Goal: Find specific page/section: Find specific page/section

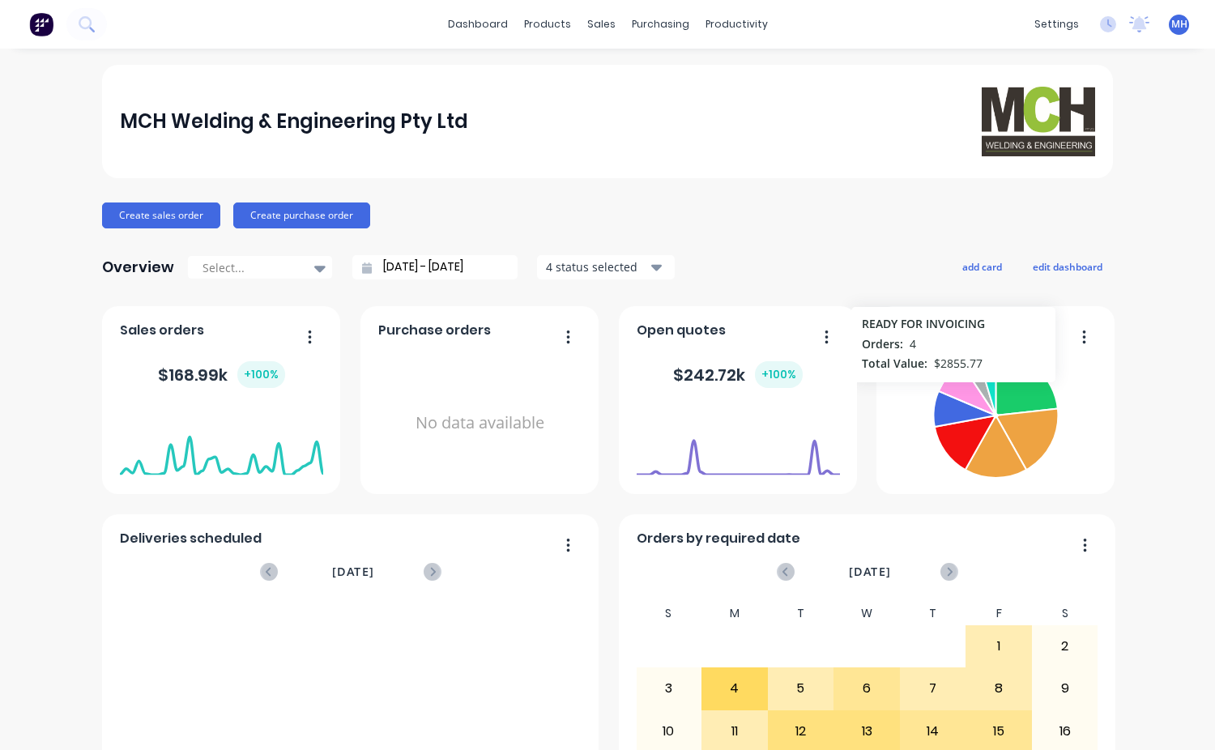
drag, startPoint x: 947, startPoint y: 390, endPoint x: 1052, endPoint y: 379, distance: 105.9
click at [947, 389] on icon at bounding box center [966, 389] width 56 height 51
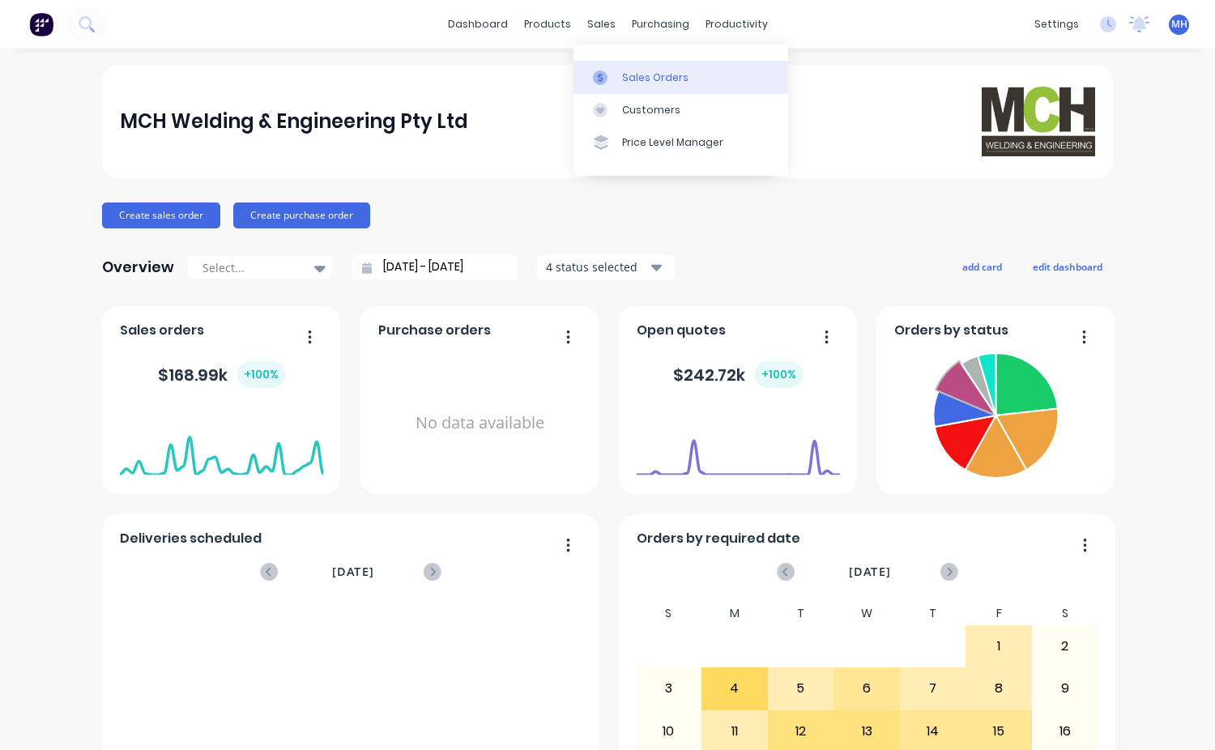
click at [645, 73] on div "Sales Orders" at bounding box center [655, 77] width 66 height 15
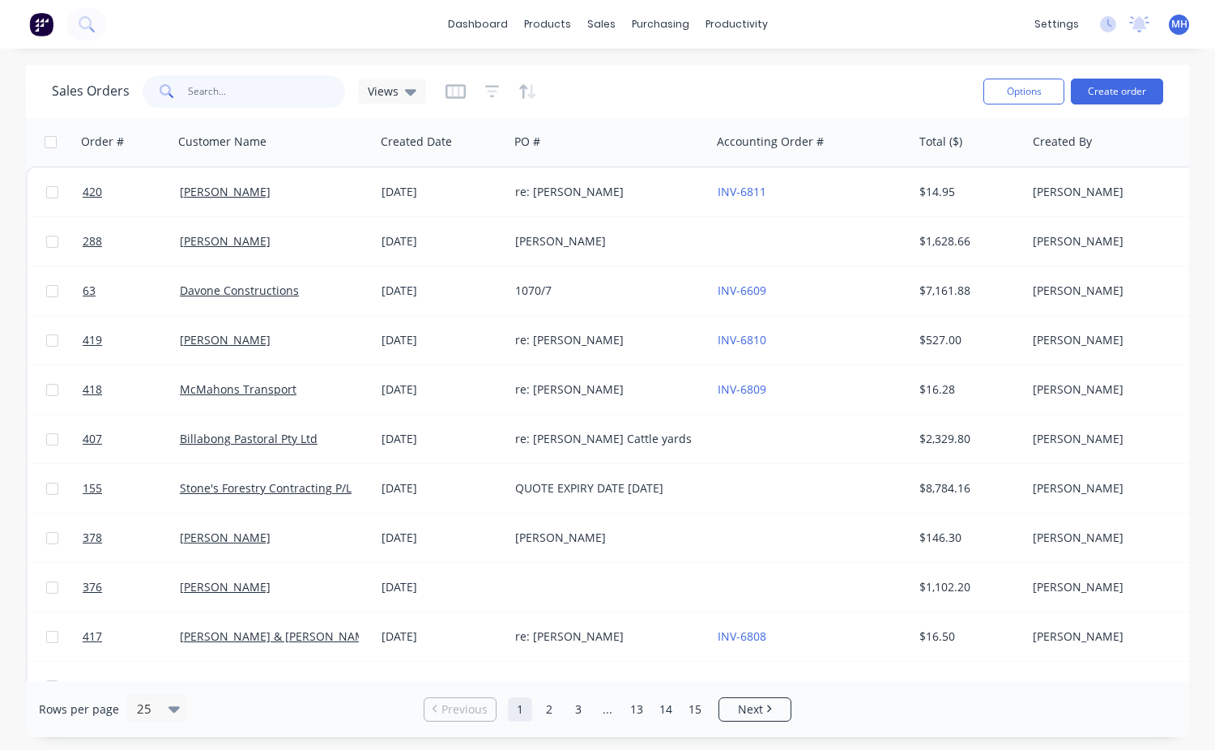
click at [211, 89] on input "text" at bounding box center [267, 91] width 158 height 32
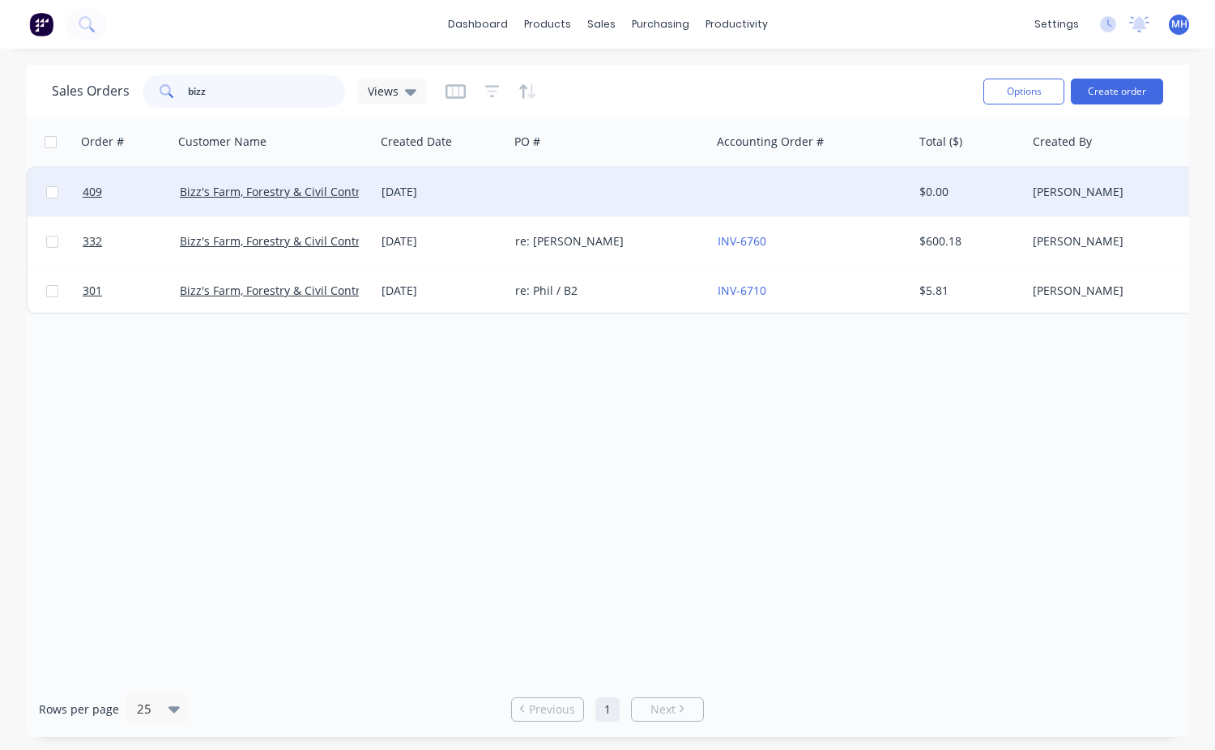
type input "bizz"
click at [567, 194] on div at bounding box center [610, 192] width 202 height 49
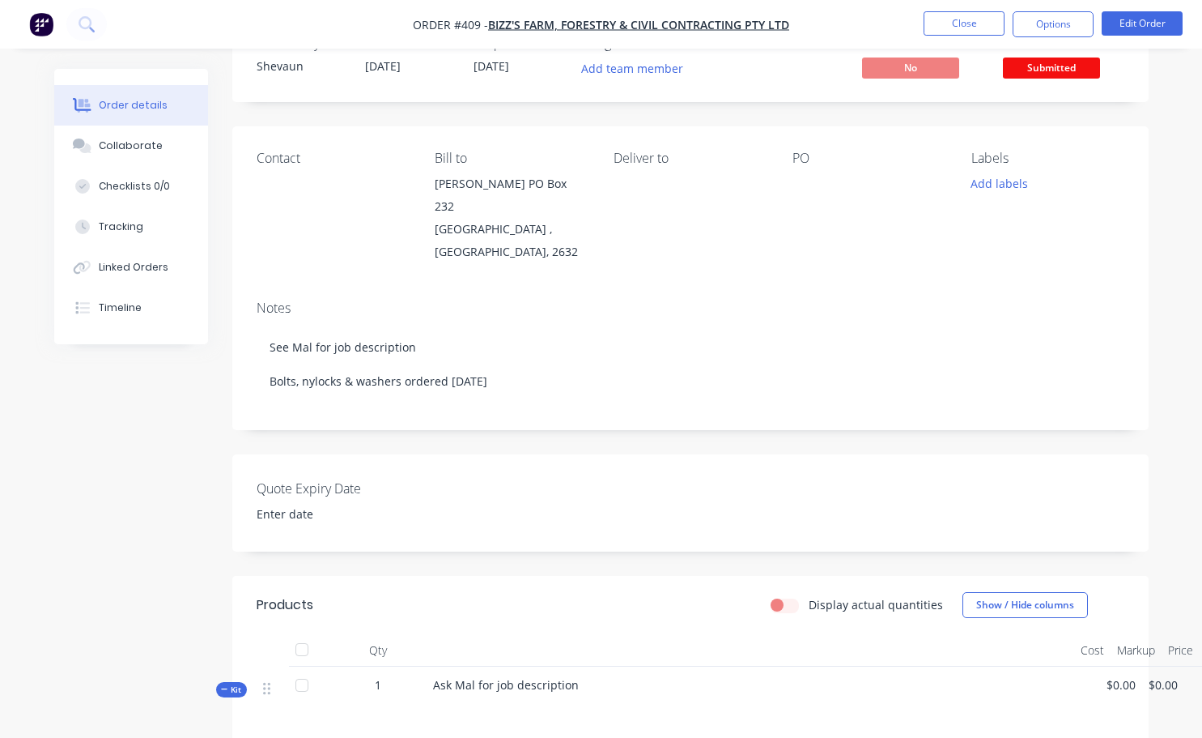
scroll to position [81, 0]
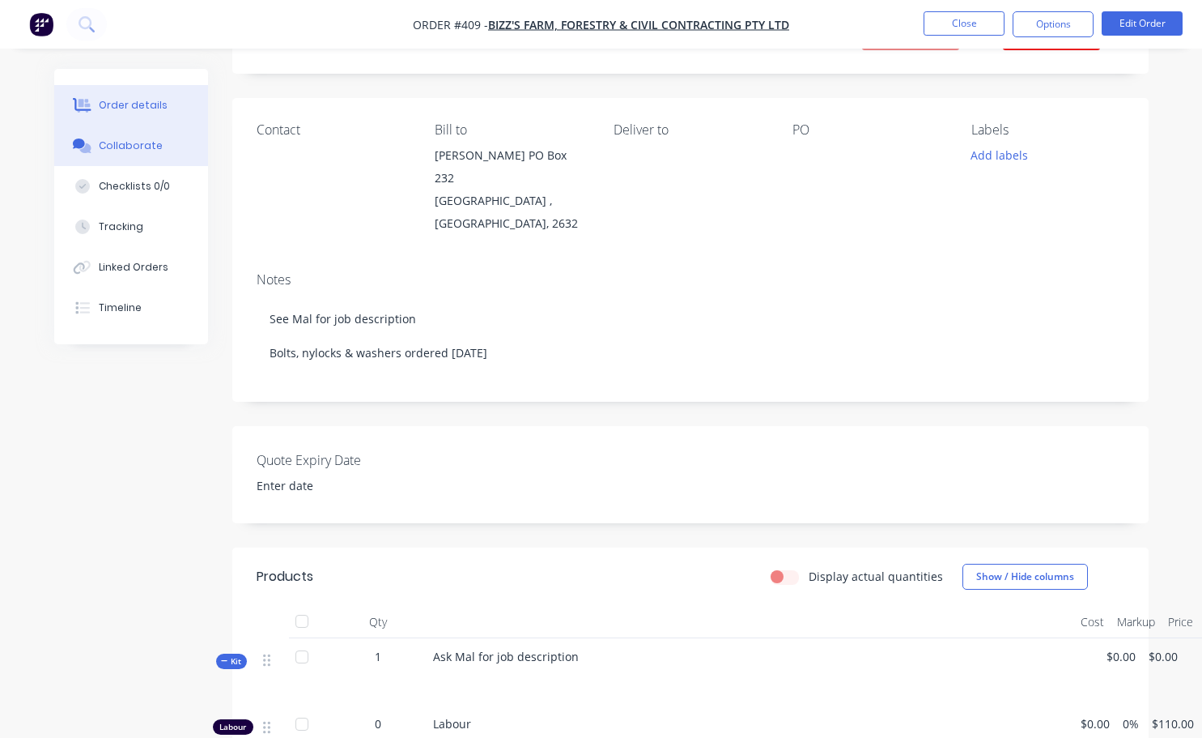
click at [120, 138] on button "Collaborate" at bounding box center [131, 146] width 154 height 40
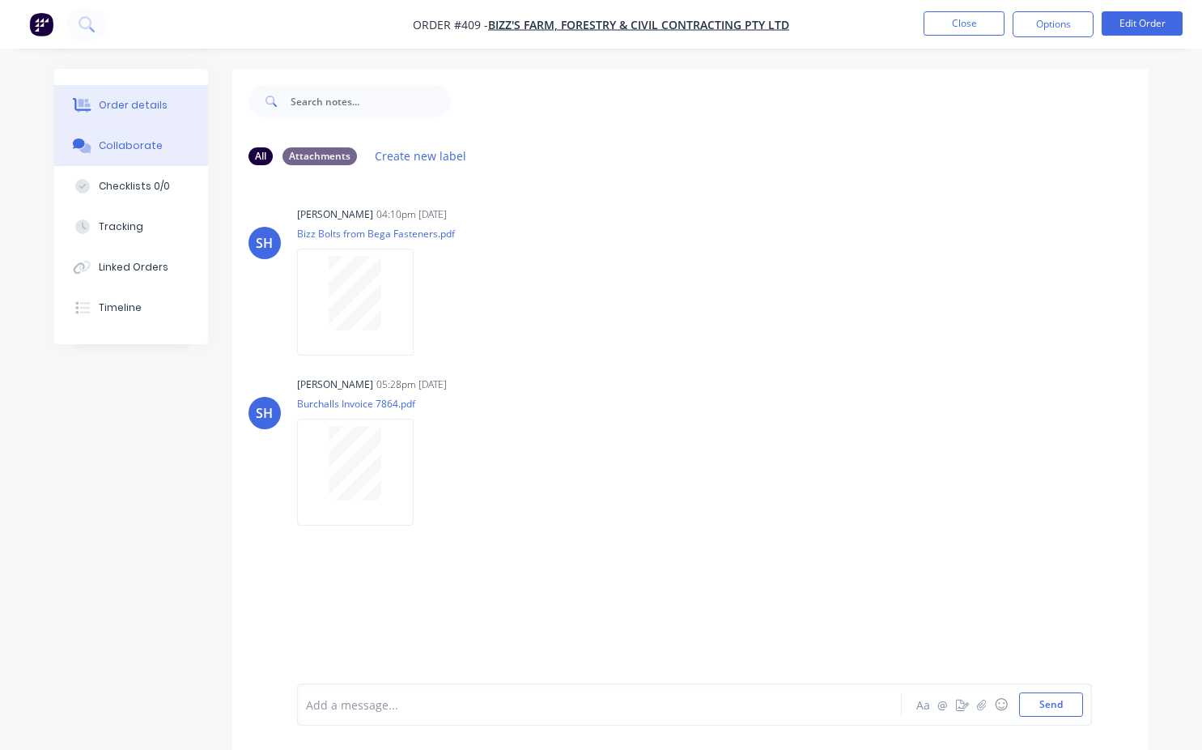
click at [109, 107] on div "Order details" at bounding box center [133, 105] width 69 height 15
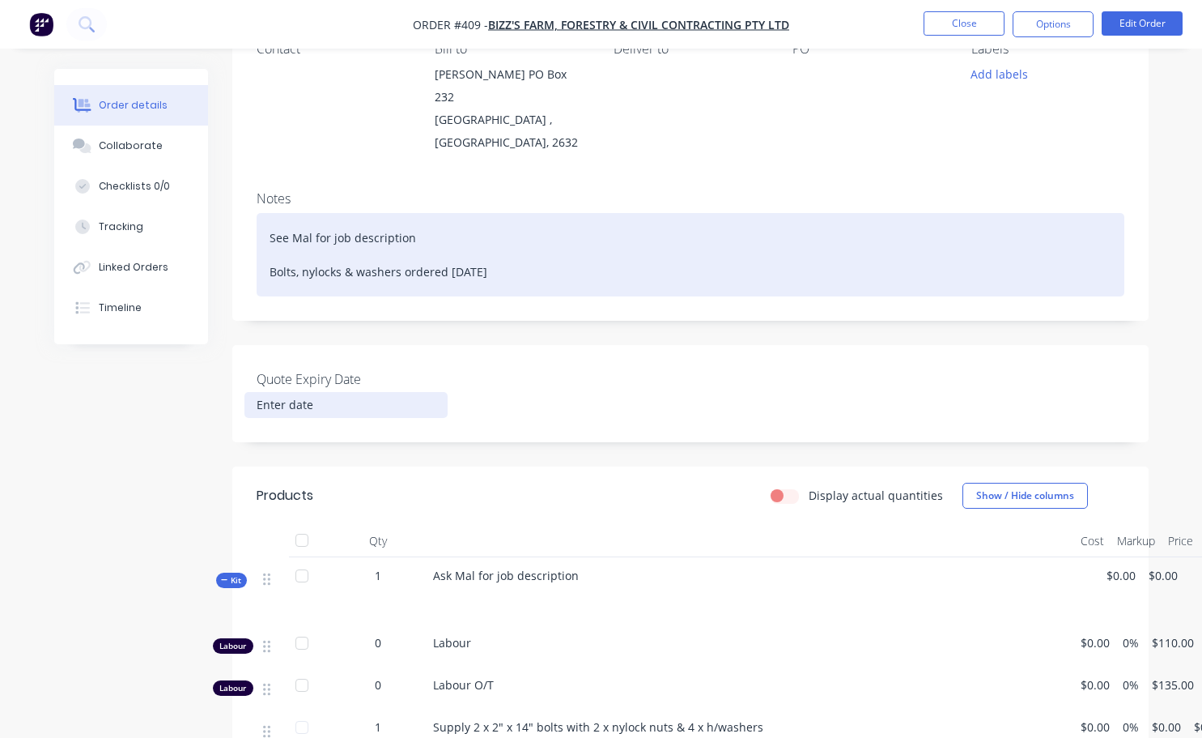
scroll to position [81, 0]
